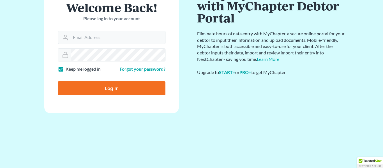
scroll to position [26, 0]
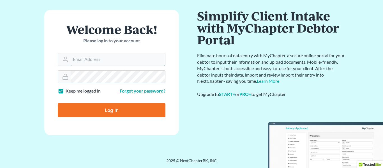
type input "huckabyparalegal@gmail.com"
click at [103, 109] on input "Log In" at bounding box center [112, 110] width 108 height 14
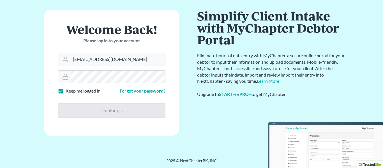
type input "Thinking..."
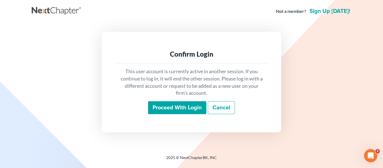
click at [169, 106] on input "Proceed with login" at bounding box center [177, 107] width 58 height 13
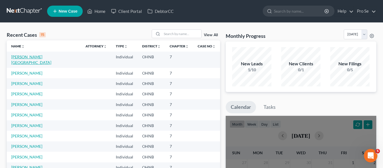
click at [19, 62] on link "[PERSON_NAME][GEOGRAPHIC_DATA]" at bounding box center [31, 59] width 40 height 10
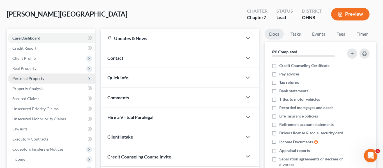
scroll to position [21, 0]
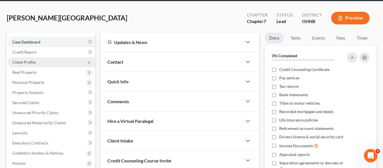
click at [29, 64] on span "Client Profile" at bounding box center [23, 62] width 23 height 5
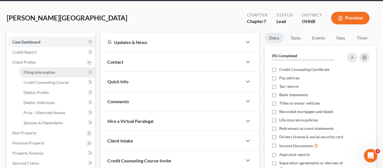
click at [49, 71] on span "Filing Information" at bounding box center [40, 72] width 32 height 5
select select "1"
select select "0"
select select "36"
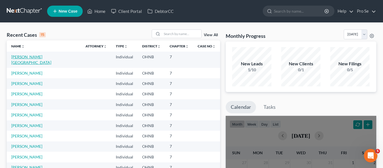
click at [28, 57] on link "[PERSON_NAME][GEOGRAPHIC_DATA]" at bounding box center [31, 59] width 40 height 10
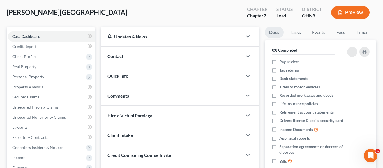
scroll to position [33, 0]
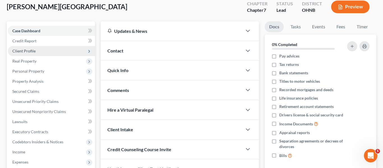
click at [27, 49] on span "Client Profile" at bounding box center [23, 51] width 23 height 5
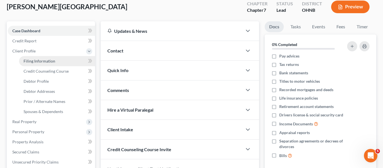
click at [48, 62] on span "Filing Information" at bounding box center [40, 61] width 32 height 5
select select "1"
select select "0"
select select "61"
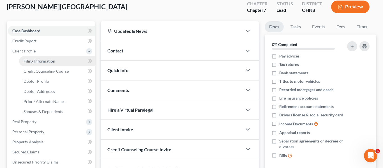
select select "36"
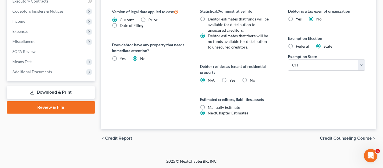
scroll to position [224, 0]
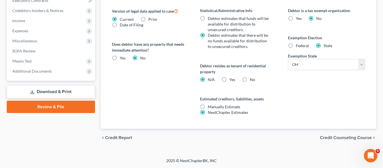
click at [320, 138] on span "Credit Counseling Course" at bounding box center [346, 137] width 52 height 4
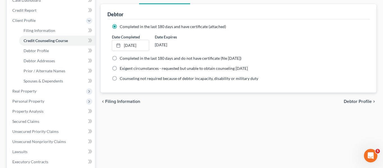
scroll to position [64, 0]
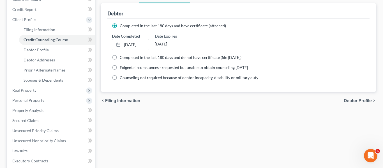
click at [344, 99] on span "Debtor Profile" at bounding box center [358, 100] width 28 height 4
select select "0"
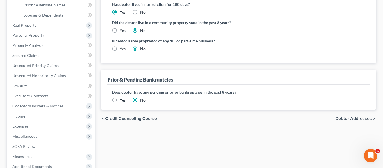
scroll to position [163, 0]
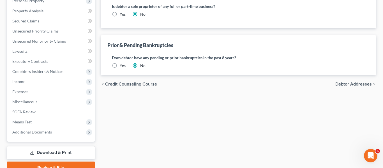
click at [335, 86] on span "Debtor Addresses" at bounding box center [353, 84] width 36 height 4
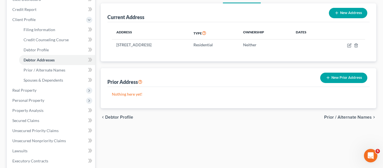
scroll to position [73, 0]
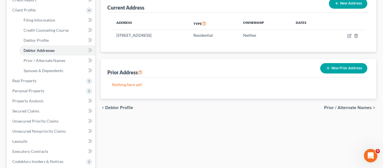
click at [324, 107] on span "Prior / Alternate Names" at bounding box center [348, 107] width 48 height 4
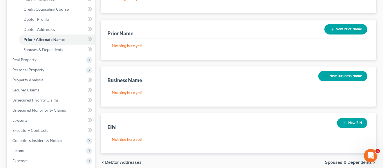
scroll to position [191, 0]
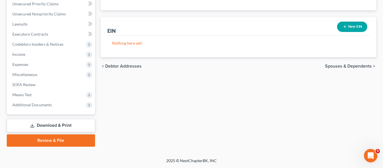
click at [372, 68] on icon "chevron_right" at bounding box center [374, 66] width 4 height 4
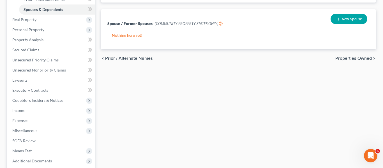
scroll to position [141, 0]
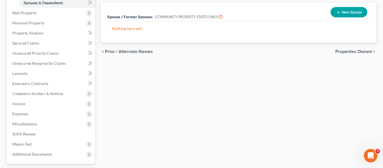
click at [335, 54] on span "Properties Owned" at bounding box center [353, 51] width 36 height 4
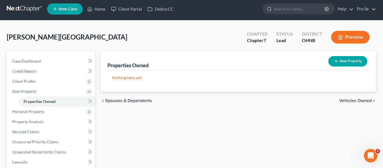
scroll to position [3, 0]
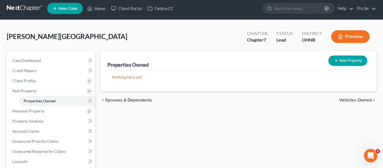
click at [344, 100] on span "Vehicles Owned" at bounding box center [355, 100] width 33 height 4
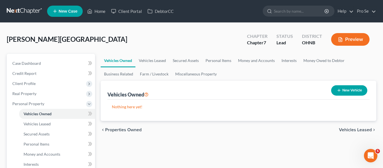
click at [341, 91] on button "New Vehicle" at bounding box center [349, 90] width 36 height 10
select select "0"
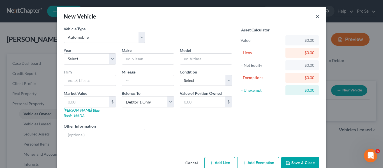
click at [316, 15] on button "×" at bounding box center [317, 16] width 4 height 7
